Goal: Check status: Check status

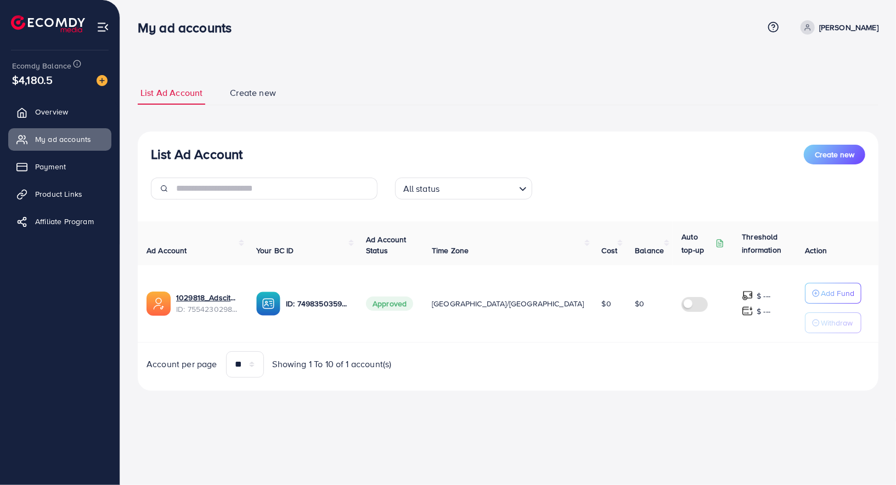
click at [66, 167] on span "Payment" at bounding box center [50, 166] width 31 height 11
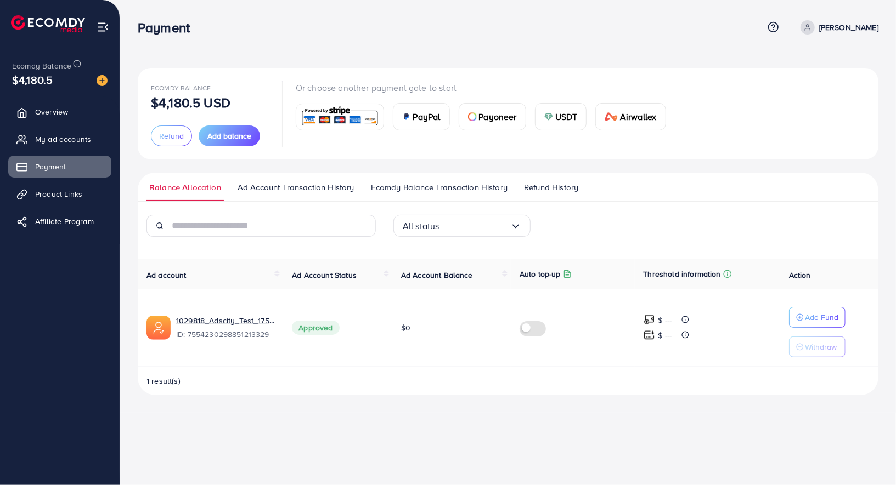
click at [418, 189] on span "Ecomdy Balance Transaction History" at bounding box center [439, 188] width 137 height 12
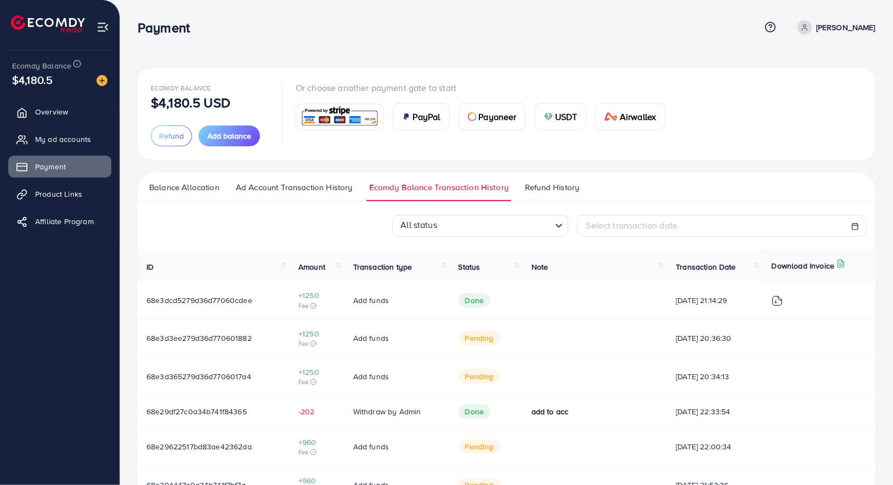
click at [205, 185] on span "Balance Allocation" at bounding box center [184, 188] width 70 height 12
